Goal: Information Seeking & Learning: Stay updated

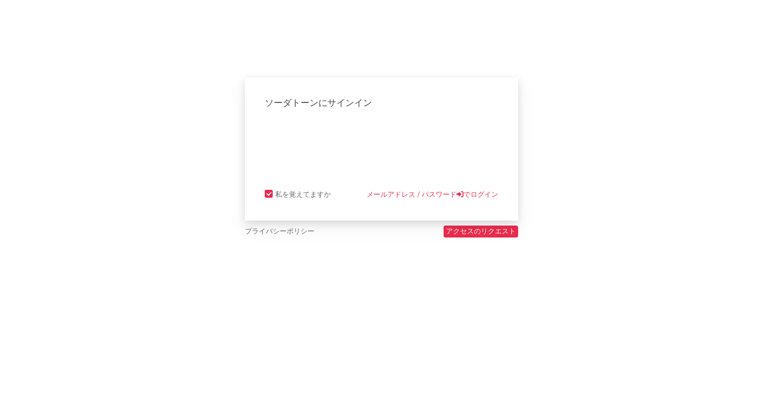
select select "recorded_music"
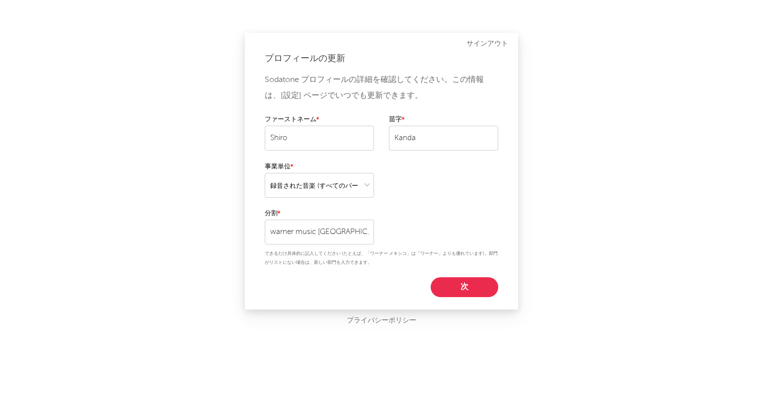
click at [450, 285] on button "次" at bounding box center [465, 287] width 68 height 20
select select "marketing"
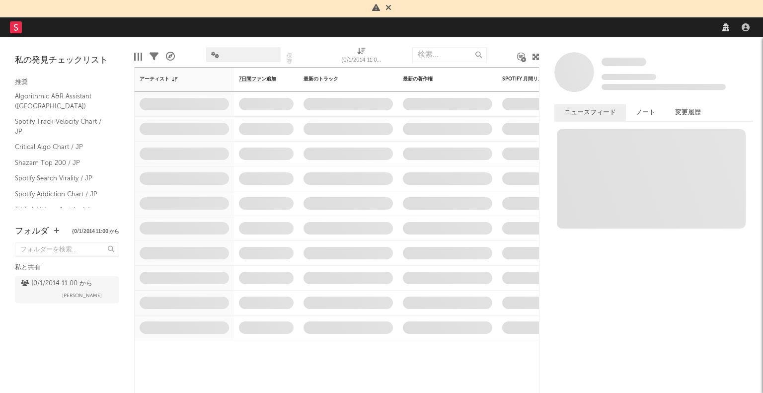
select select "marketing"
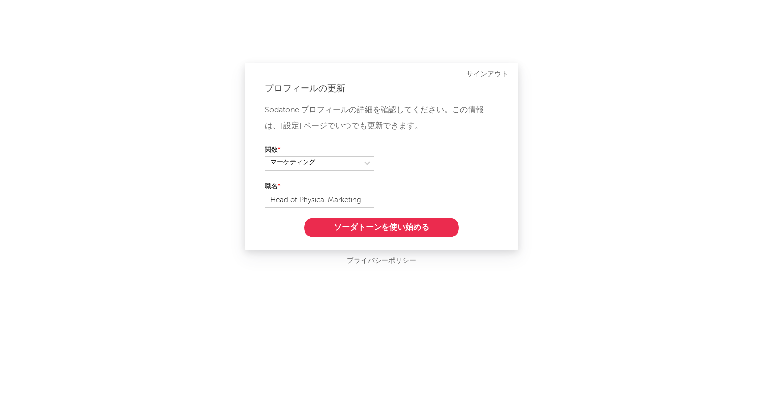
click at [398, 226] on button "ソーダトーンを使い始める" at bounding box center [381, 228] width 155 height 20
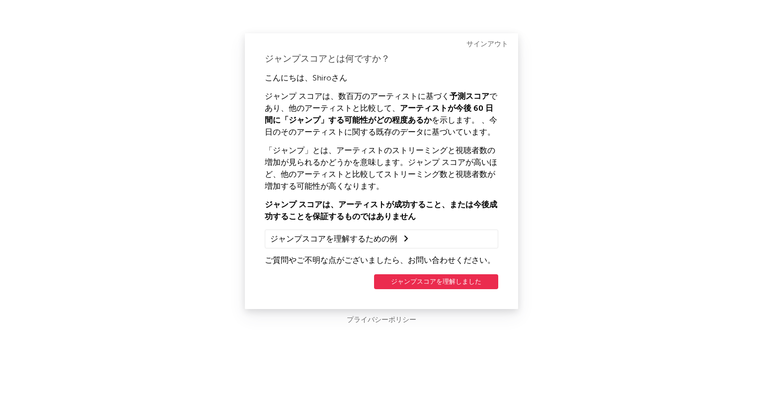
click at [409, 278] on button "ジャンプスコアを理解しました" at bounding box center [436, 281] width 124 height 15
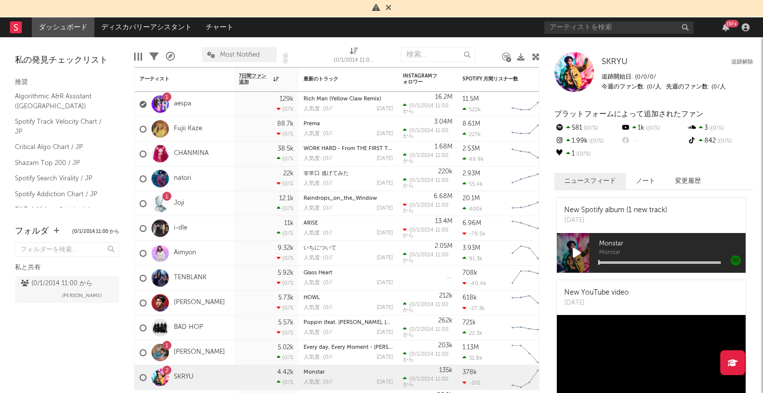
click at [391, 7] on icon at bounding box center [389, 7] width 6 height 8
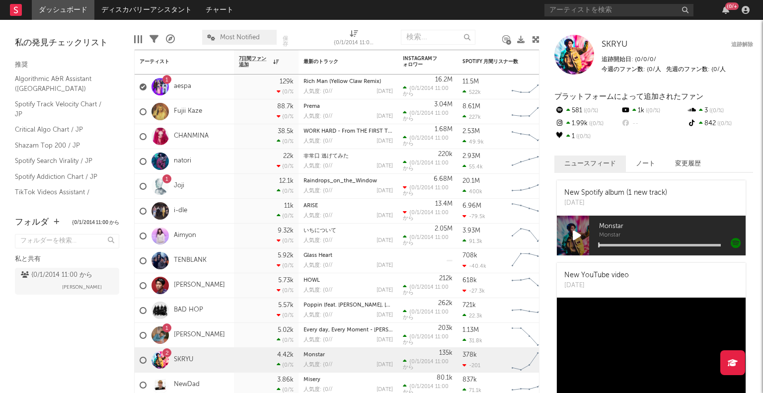
click at [228, 40] on span "Most Notified" at bounding box center [240, 37] width 40 height 6
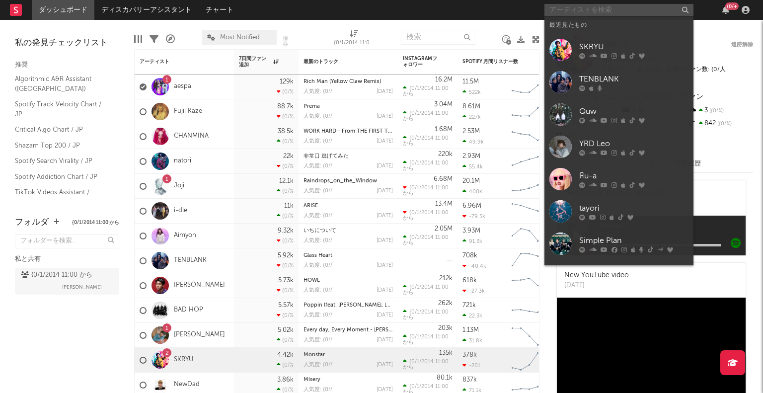
click at [562, 10] on input "text" at bounding box center [618, 10] width 149 height 12
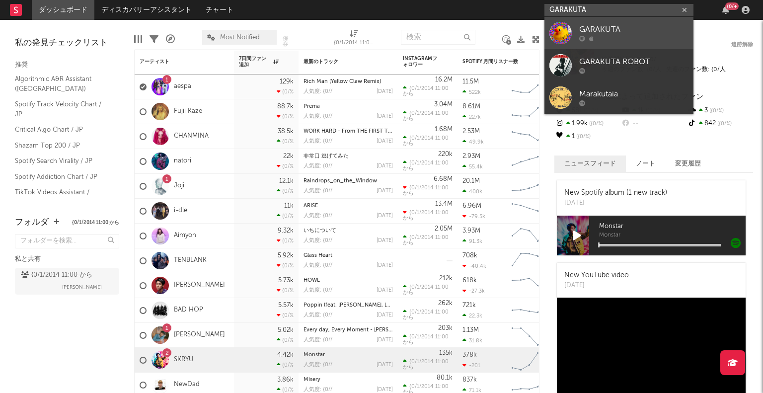
type input "GARAKUTA"
click at [608, 27] on div "GARAKUTA" at bounding box center [633, 30] width 109 height 12
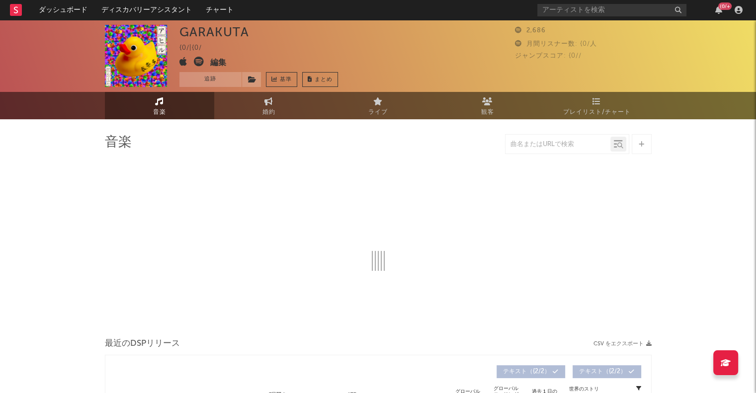
select select "6m"
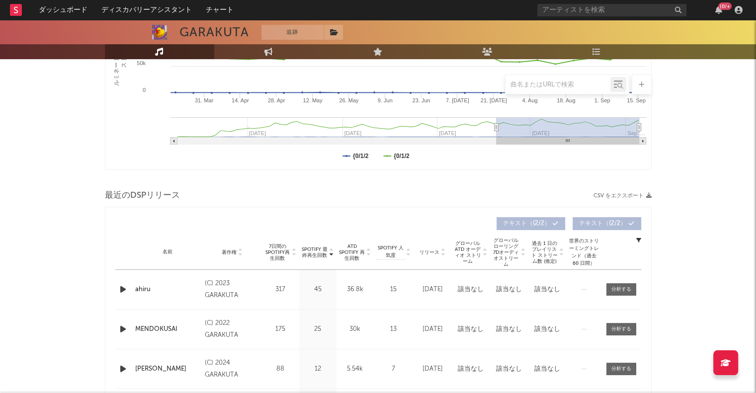
scroll to position [256, 0]
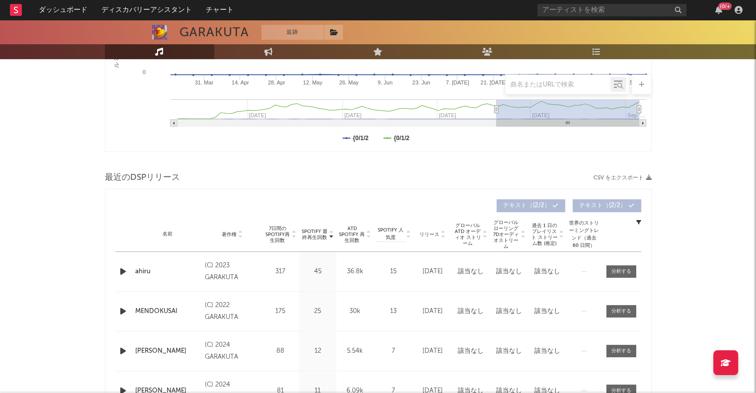
click at [52, 238] on div "GARAKUTA 追跡 {0/ | {0/ 編集 追跡 基準 まとめ 2,686 月間リスナー数: {0/人 ジャンプスコア: {0// 音楽 婚約 ライブ …" at bounding box center [378, 144] width 756 height 760
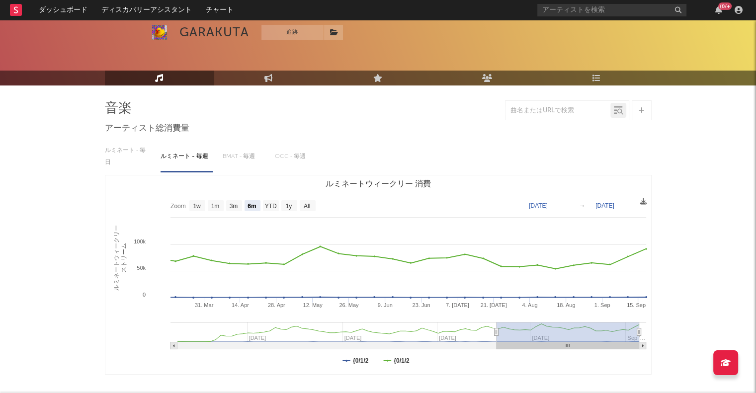
scroll to position [0, 0]
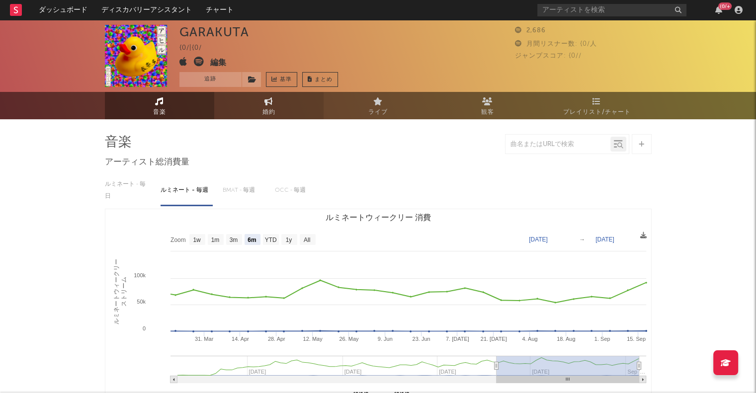
click at [231, 107] on link "婚約" at bounding box center [268, 105] width 109 height 27
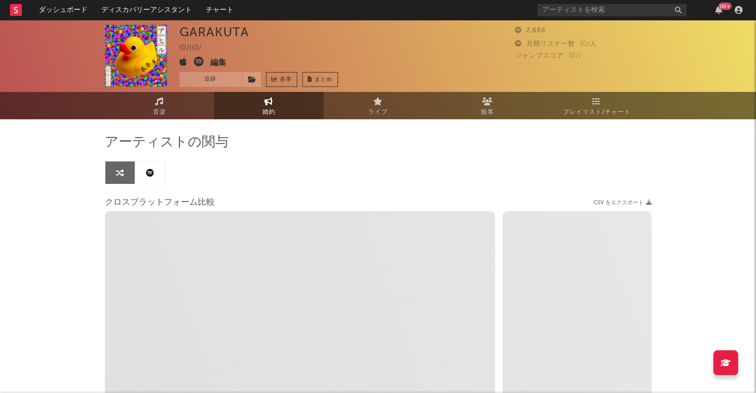
select select "1w"
click at [17, 9] on rect at bounding box center [16, 10] width 12 height 12
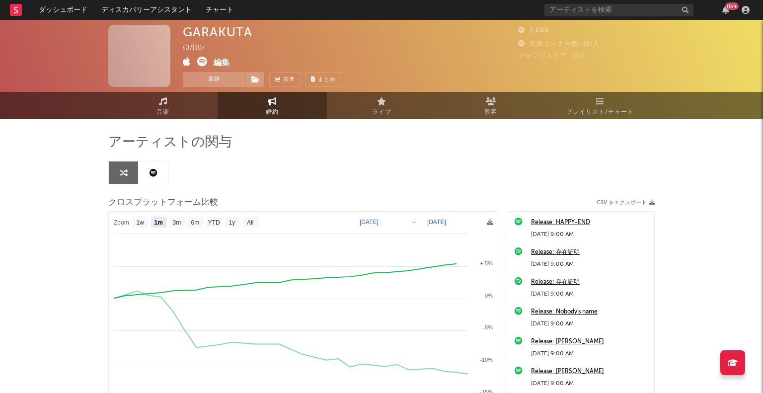
select select "1m"
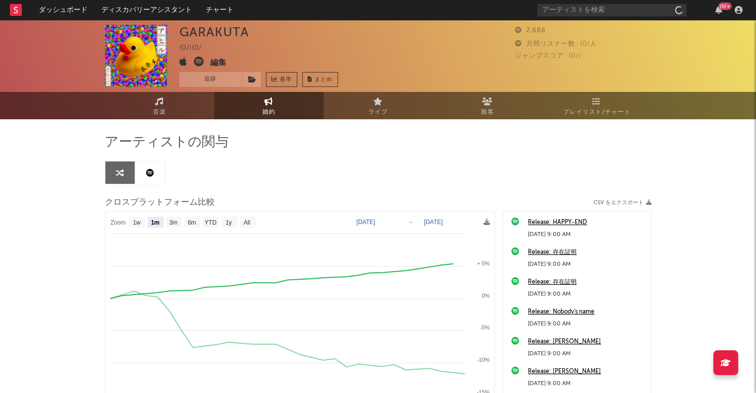
select select "1w"
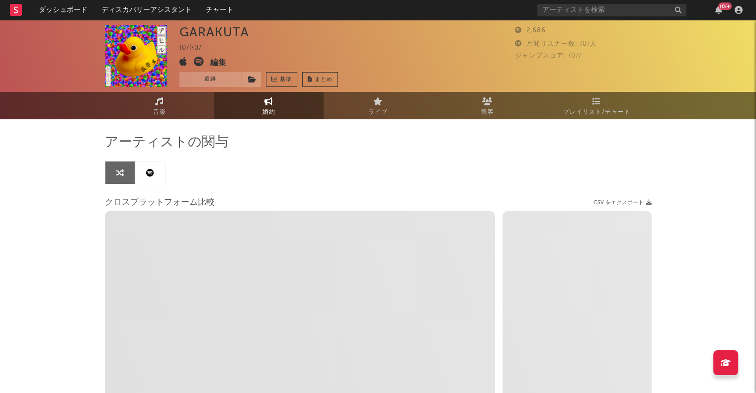
select select "1m"
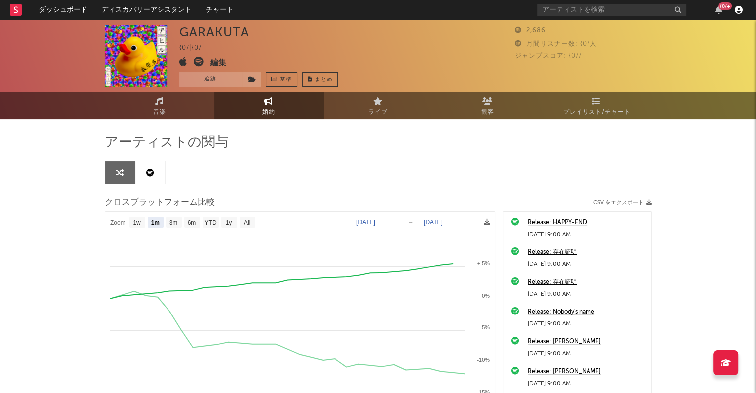
click at [741, 6] on icon "button" at bounding box center [738, 10] width 8 height 8
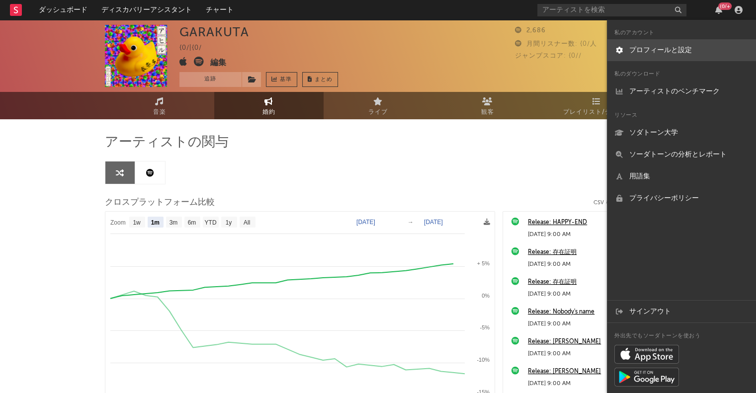
click at [716, 57] on link "プロフィールと設定" at bounding box center [681, 50] width 149 height 22
select select "recorded_music"
select select "marketing"
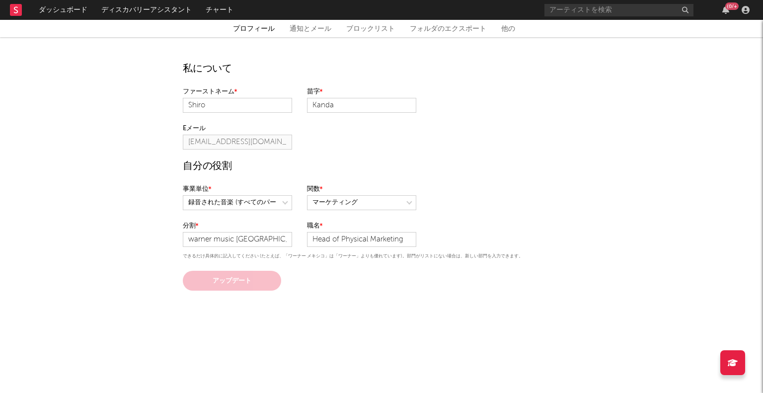
click at [495, 30] on div "プロフィール 通知とメール ブロックリスト フォルダのエクスポート 他の" at bounding box center [381, 29] width 596 height 12
click at [502, 31] on link "他の" at bounding box center [508, 29] width 14 height 12
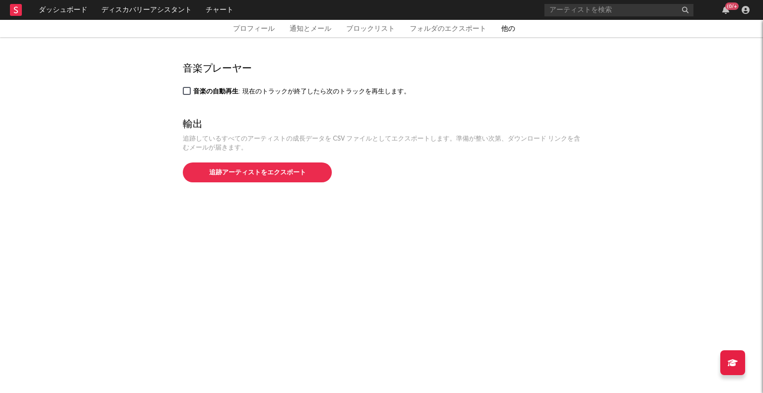
click at [475, 27] on link "フォルダのエクスポート" at bounding box center [448, 29] width 77 height 12
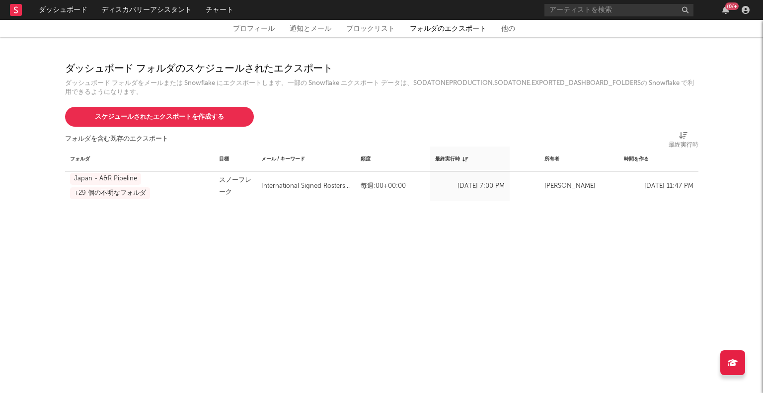
click at [388, 28] on link "ブロックリスト" at bounding box center [370, 29] width 49 height 12
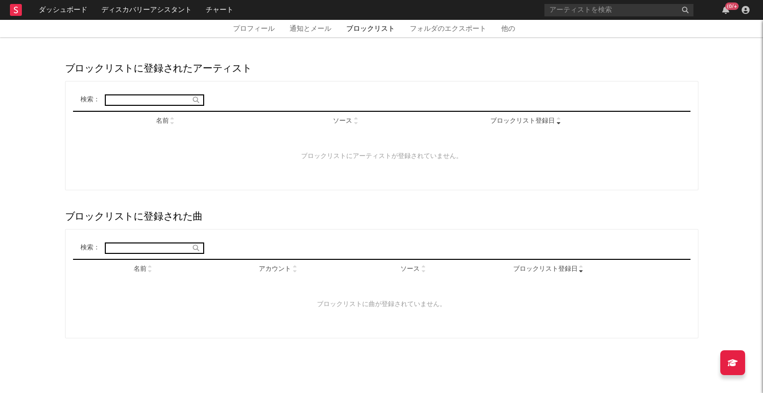
click at [325, 28] on link "通知とメール" at bounding box center [311, 29] width 42 height 12
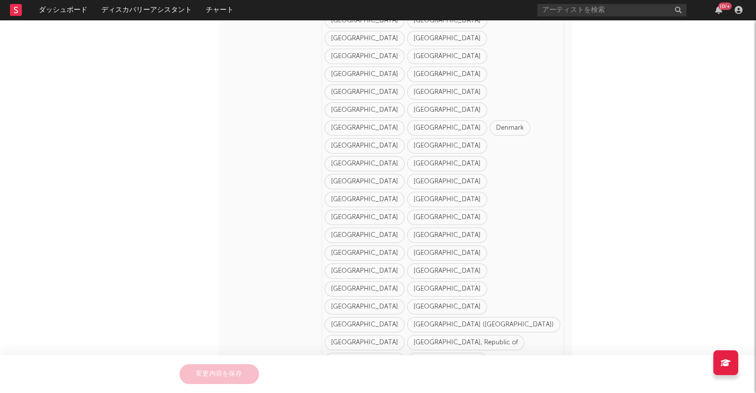
scroll to position [780, 0]
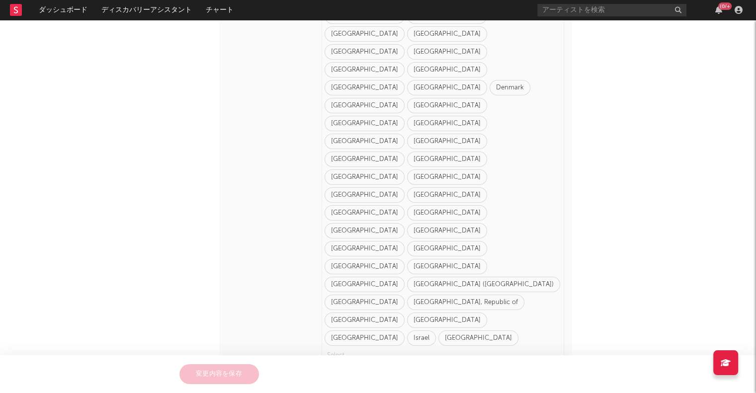
drag, startPoint x: 146, startPoint y: 186, endPoint x: 124, endPoint y: 89, distance: 99.9
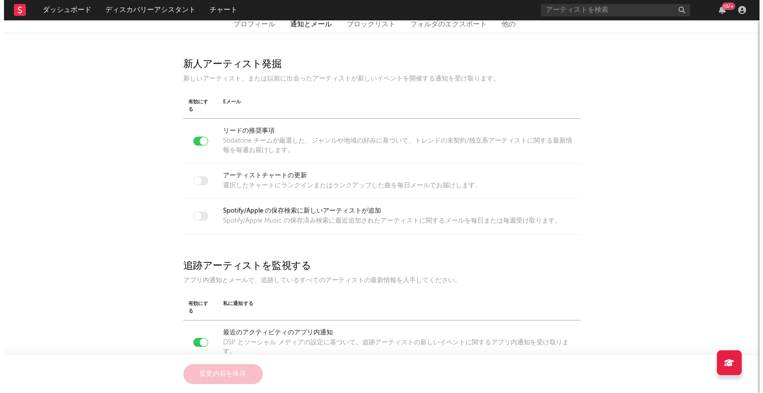
scroll to position [0, 0]
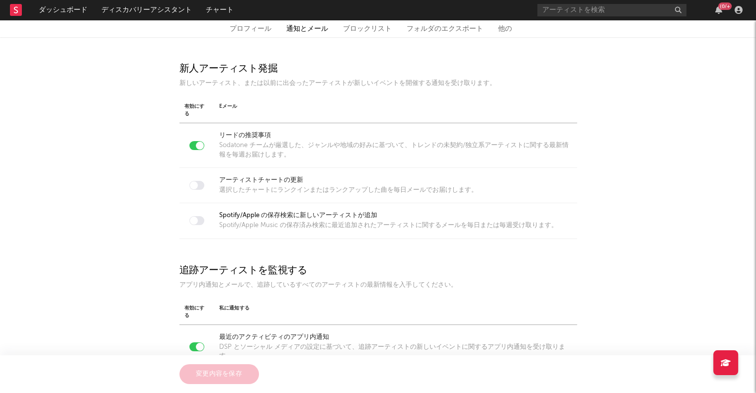
click at [244, 23] on link "プロフィール" at bounding box center [251, 29] width 42 height 12
select select "recorded_music"
select select "marketing"
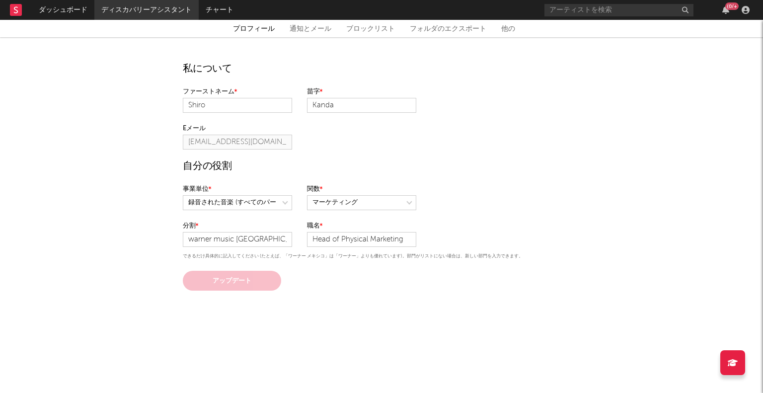
click at [167, 13] on link "ディスカバリーアシスタント" at bounding box center [146, 10] width 104 height 20
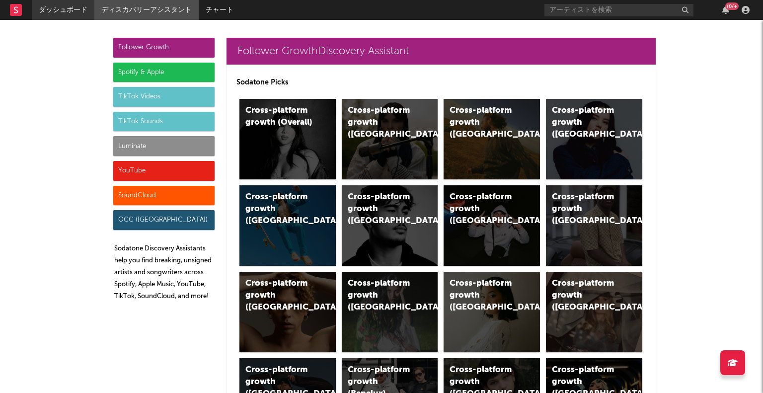
click at [81, 11] on link "ダッシュボード" at bounding box center [63, 10] width 63 height 20
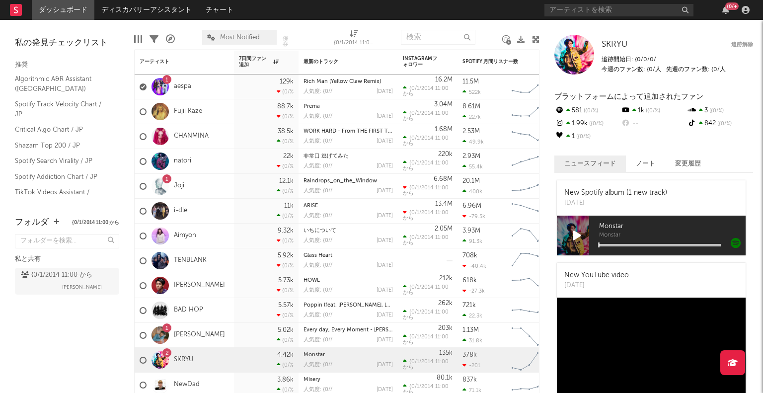
click at [733, 361] on icon at bounding box center [733, 363] width 10 height 8
drag, startPoint x: 754, startPoint y: 184, endPoint x: 763, endPoint y: 131, distance: 53.8
click at [763, 131] on div "SKRYU SKRYU 追跡解除 追跡開始日: {0/0/0/ 今週のファン数: {0/人 先週のファン数: {0/人 プラットフォームによって追加されたファ…" at bounding box center [652, 206] width 224 height 373
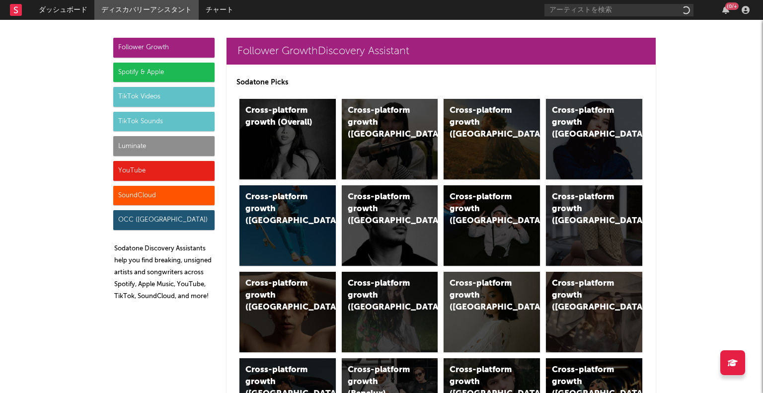
select select "recorded_music"
select select "marketing"
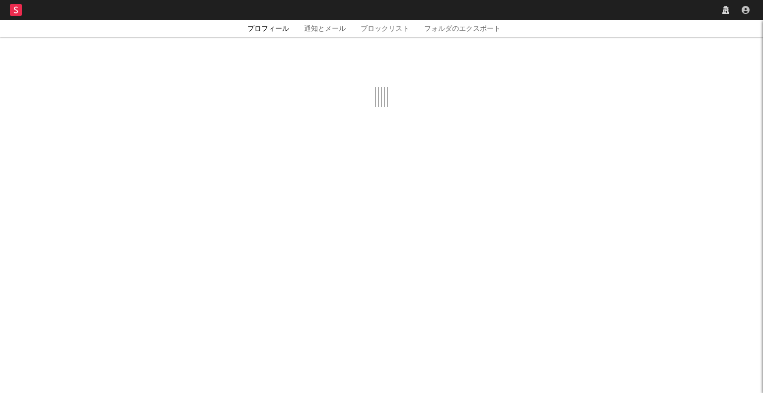
select select "recorded_music"
select select "marketing"
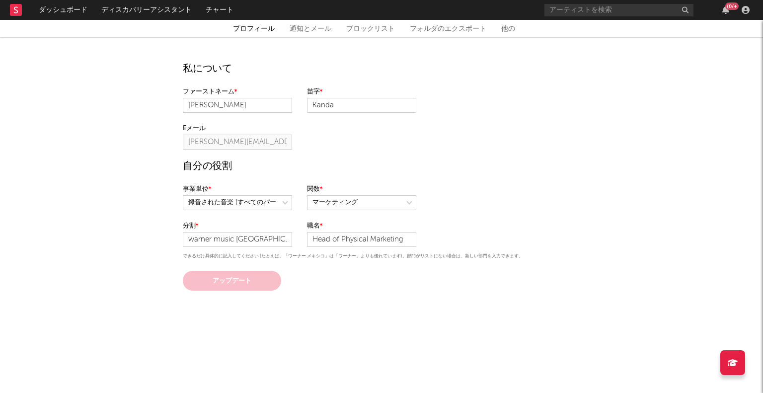
click at [20, 8] on rect at bounding box center [16, 10] width 12 height 12
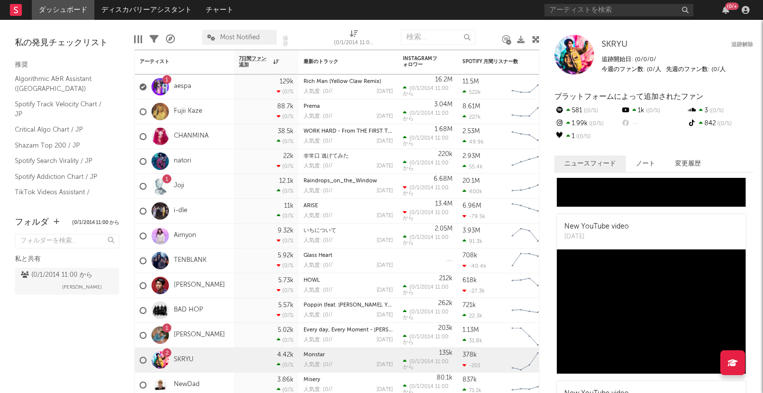
scroll to position [460, 0]
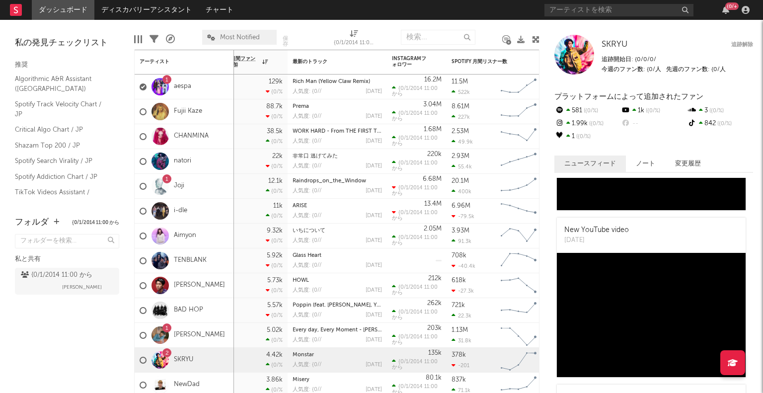
click at [519, 150] on rect "Chart title" at bounding box center [518, 161] width 45 height 25
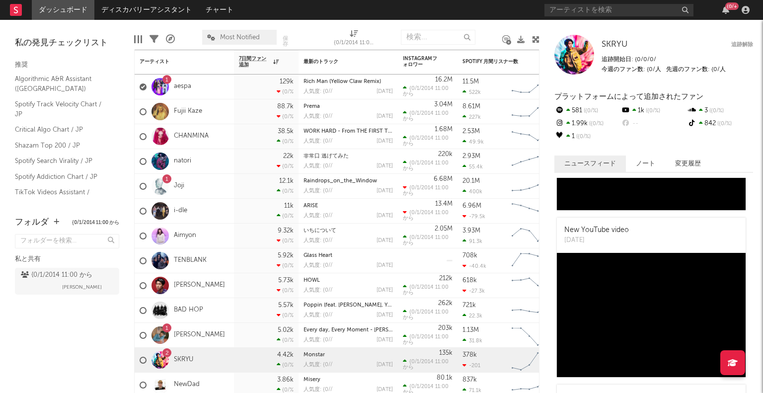
click at [733, 6] on div "{0/+" at bounding box center [731, 5] width 13 height 7
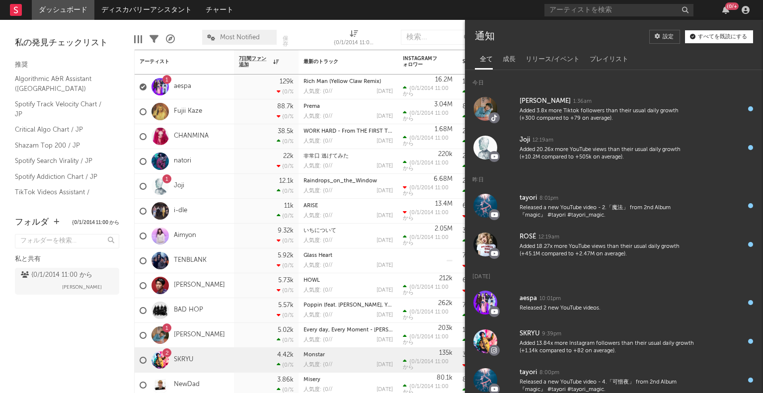
click at [733, 6] on div "{0/+" at bounding box center [731, 5] width 13 height 7
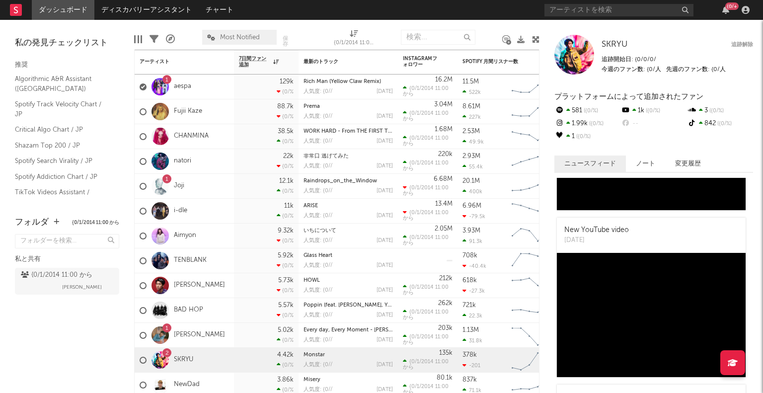
click at [733, 6] on div "{0/+" at bounding box center [731, 5] width 13 height 7
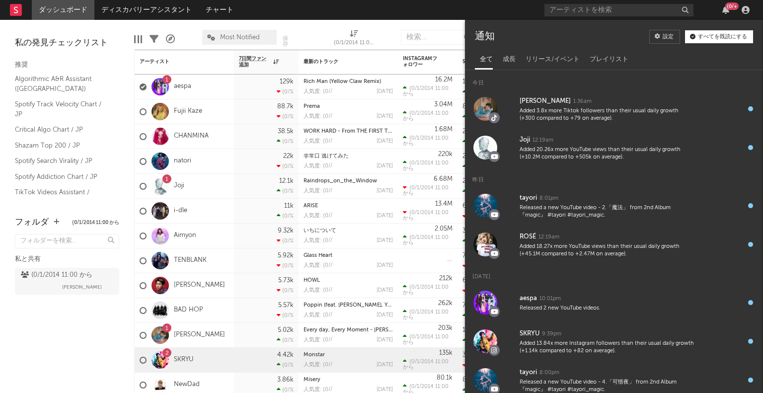
click at [711, 37] on div "すべてを既読にする" at bounding box center [722, 36] width 49 height 5
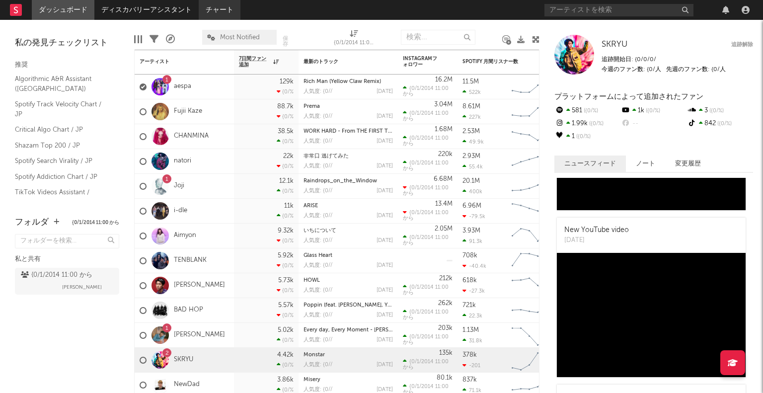
click at [217, 12] on link "チャート" at bounding box center [220, 10] width 42 height 20
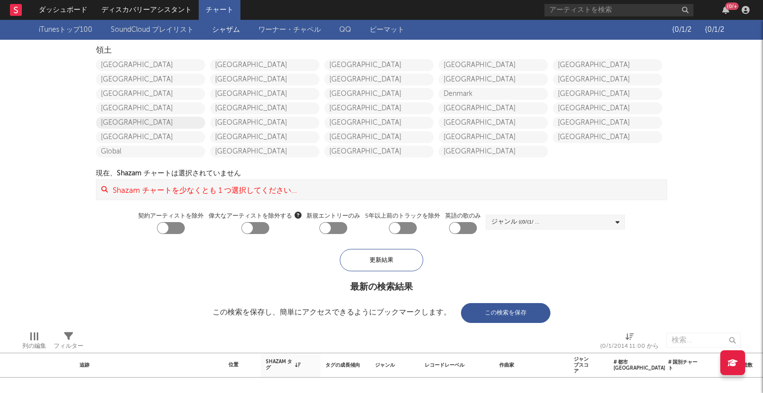
click at [151, 122] on link "Japan" at bounding box center [150, 123] width 109 height 12
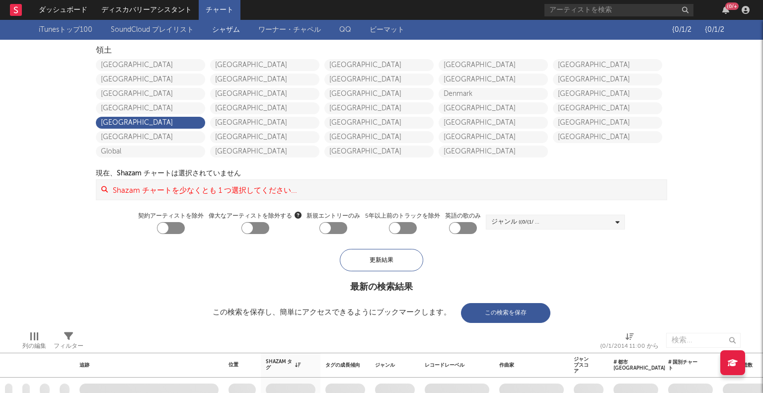
checkbox input "true"
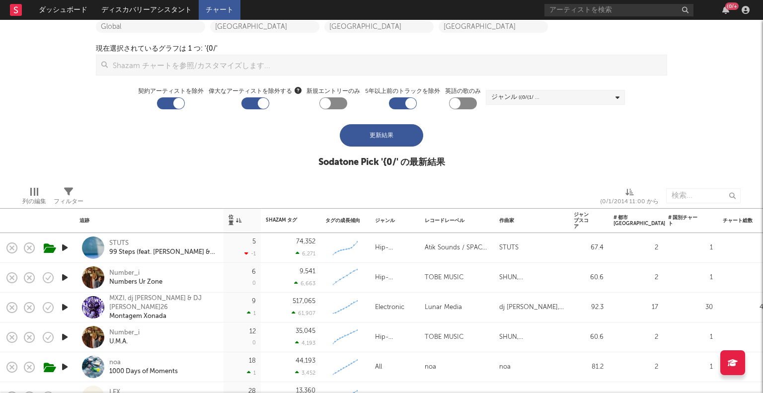
click at [352, 139] on div "更新結果" at bounding box center [381, 135] width 83 height 22
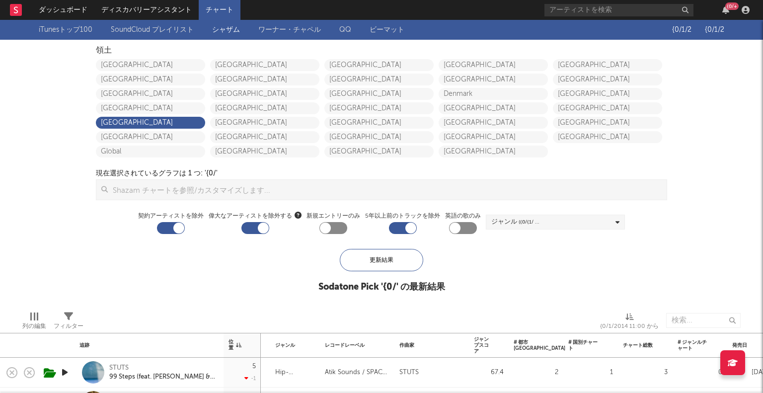
click at [296, 29] on link "ワーナー・チャペル" at bounding box center [289, 30] width 63 height 12
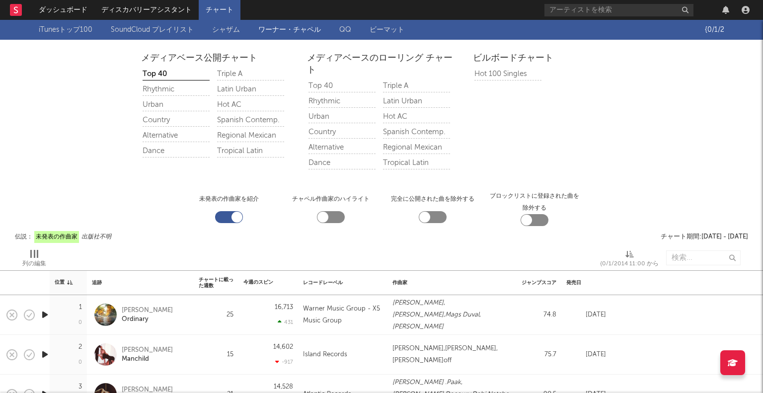
click at [487, 76] on div "Hot 100 Singles" at bounding box center [507, 74] width 67 height 12
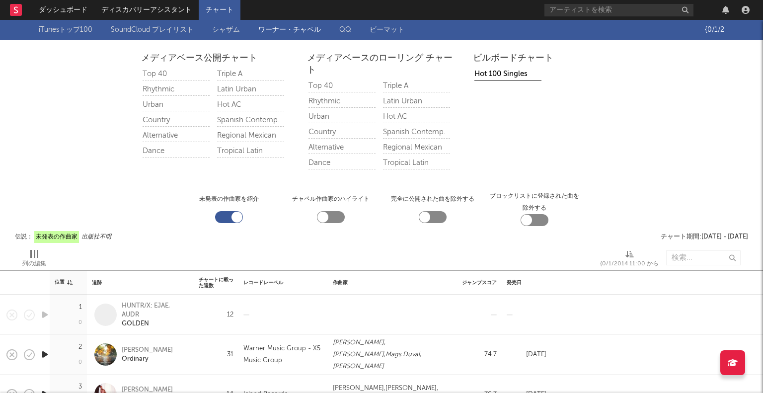
click at [110, 131] on div "メディアベース公開チャート Top 40 Rhythmic Urban Country Alternative Dance Triple A Latin Ur…" at bounding box center [381, 113] width 763 height 123
click at [139, 37] on div "iTunesトップ100 SoundCloud プレイリスト シャザム ワーナー・チャペル QQ ビーマット" at bounding box center [372, 30] width 666 height 20
click at [138, 32] on link "SoundCloud プレイリスト" at bounding box center [152, 30] width 83 height 12
